Goal: Check status: Check status

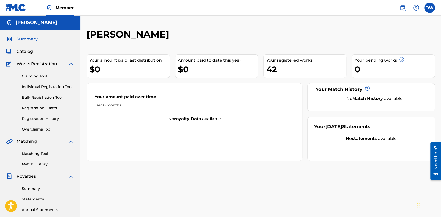
click at [45, 120] on link "Registration History" at bounding box center [48, 118] width 52 height 5
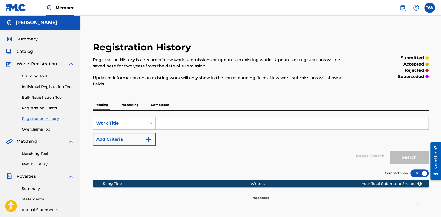
click at [127, 106] on p "Processing" at bounding box center [129, 104] width 21 height 11
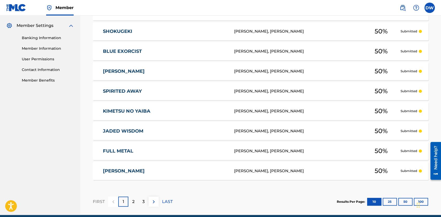
scroll to position [207, 0]
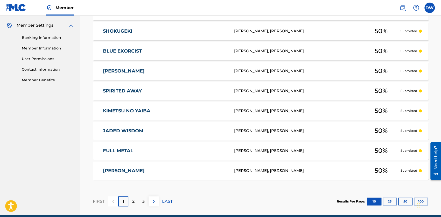
click at [381, 202] on button "10" at bounding box center [374, 202] width 14 height 8
click at [386, 200] on button "25" at bounding box center [389, 202] width 14 height 8
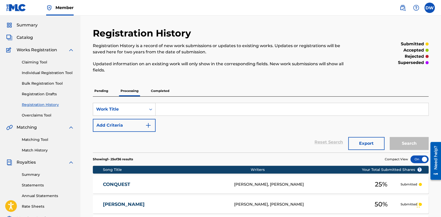
scroll to position [0, 0]
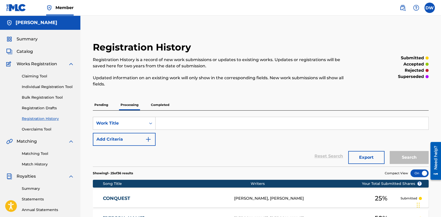
click at [161, 107] on p "Completed" at bounding box center [160, 104] width 22 height 11
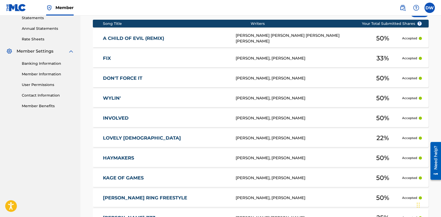
scroll to position [251, 0]
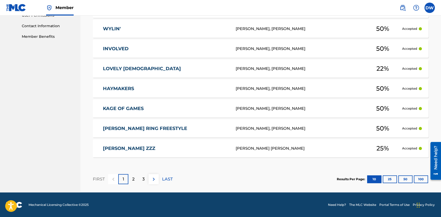
click at [129, 178] on div "2" at bounding box center [133, 179] width 10 height 10
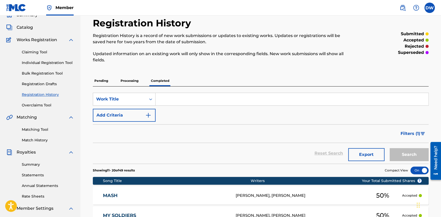
scroll to position [0, 0]
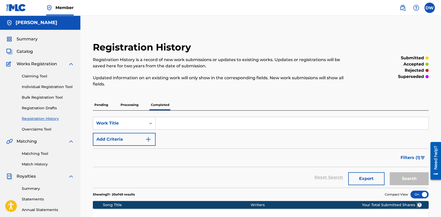
click at [28, 36] on span "Summary" at bounding box center [27, 39] width 21 height 6
